Goal: Task Accomplishment & Management: Use online tool/utility

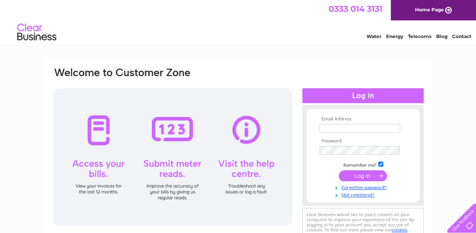
type input "MAIL@NO45.CO.UK"
click at [365, 175] on input "submit" at bounding box center [363, 175] width 48 height 11
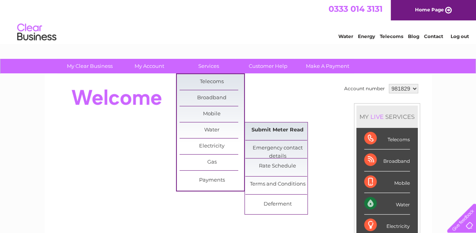
click at [286, 130] on link "Submit Meter Read" at bounding box center [277, 130] width 65 height 16
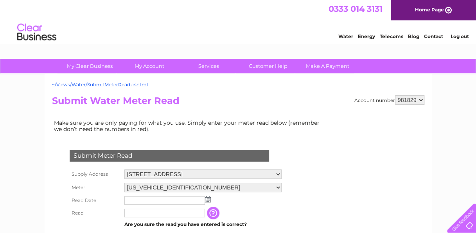
click at [209, 200] on img at bounding box center [208, 199] width 6 height 6
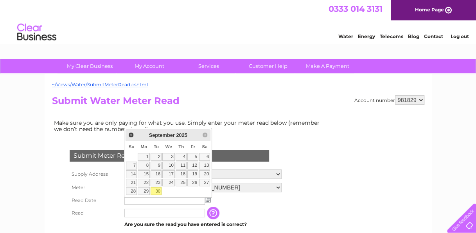
click at [157, 189] on link "30" at bounding box center [156, 191] width 11 height 8
type input "[DATE]"
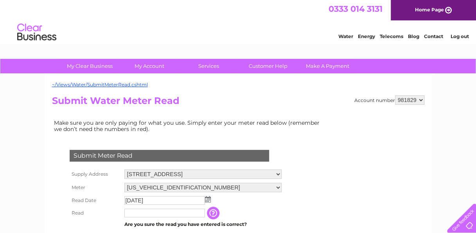
click at [162, 215] on input "text" at bounding box center [164, 212] width 81 height 9
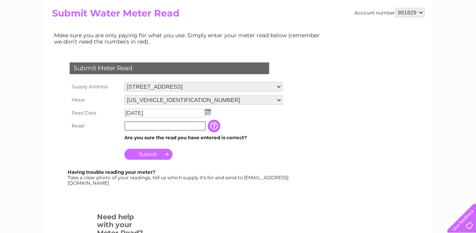
scroll to position [92, 0]
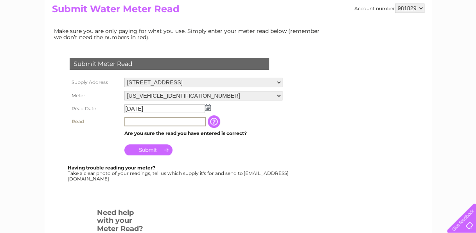
click at [174, 122] on input "text" at bounding box center [164, 121] width 81 height 9
type input "3570"
click at [150, 151] on input "Submit" at bounding box center [148, 149] width 48 height 11
